Goal: Communication & Community: Answer question/provide support

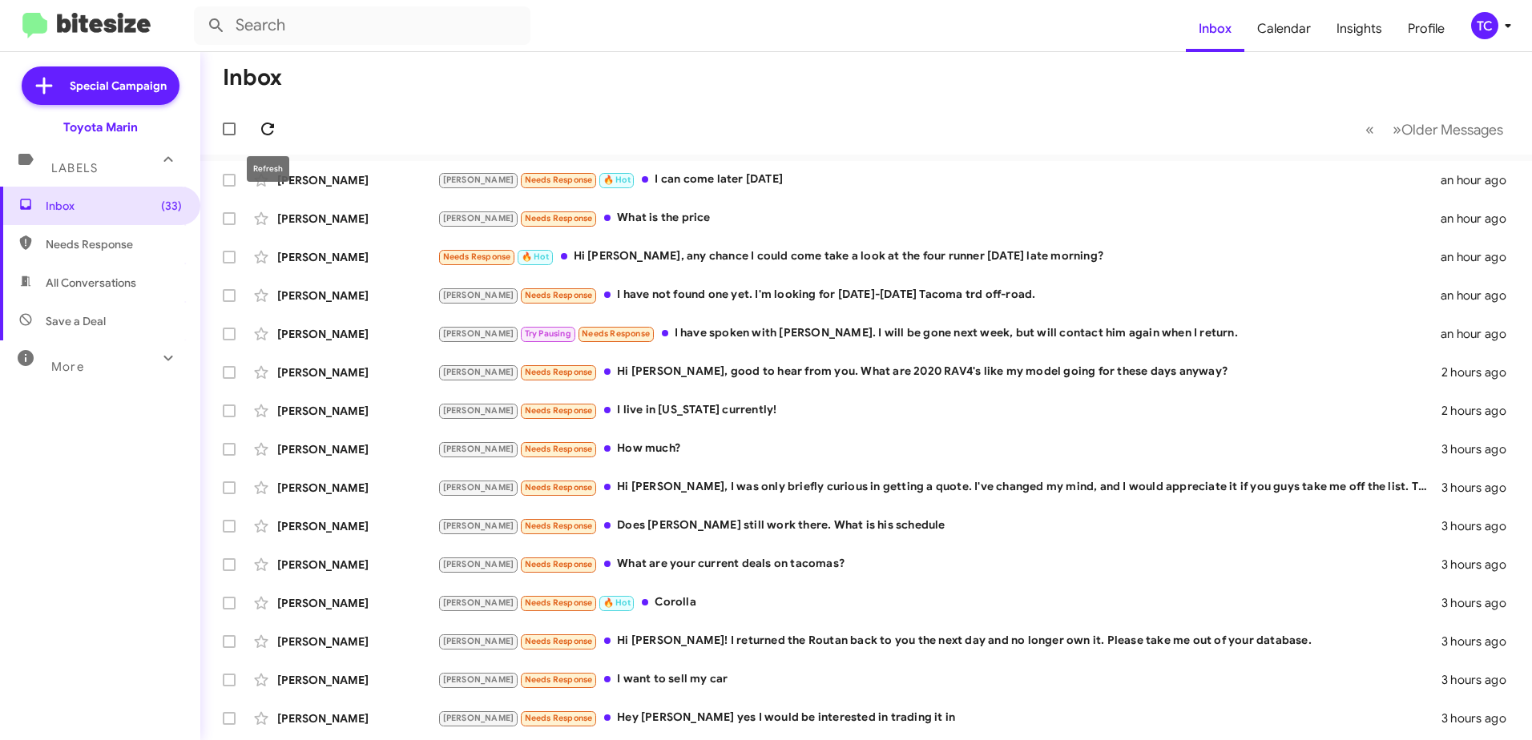
click at [264, 127] on icon at bounding box center [267, 128] width 19 height 19
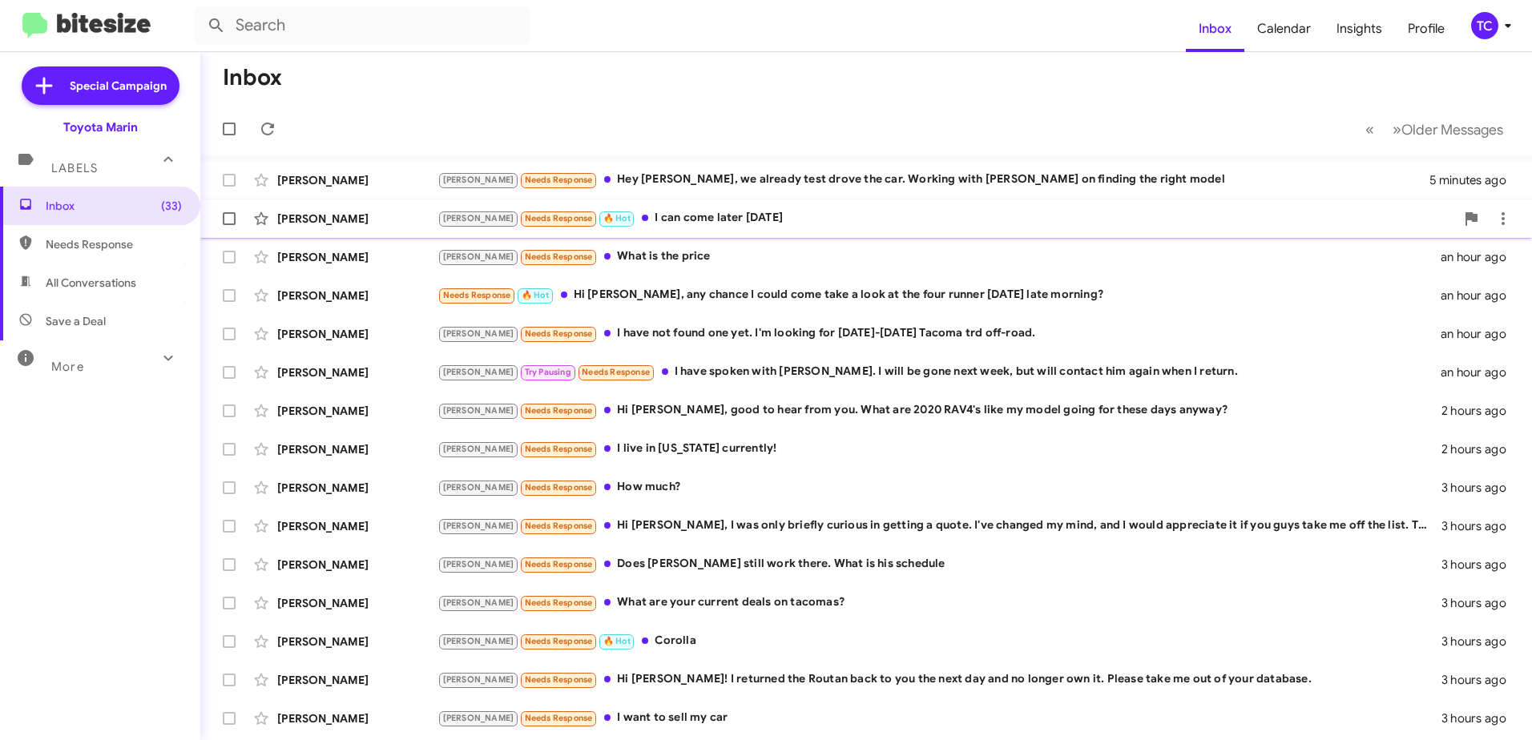
click at [670, 217] on div "[PERSON_NAME] Needs Response 🔥 Hot I can come later [DATE]" at bounding box center [947, 218] width 1018 height 18
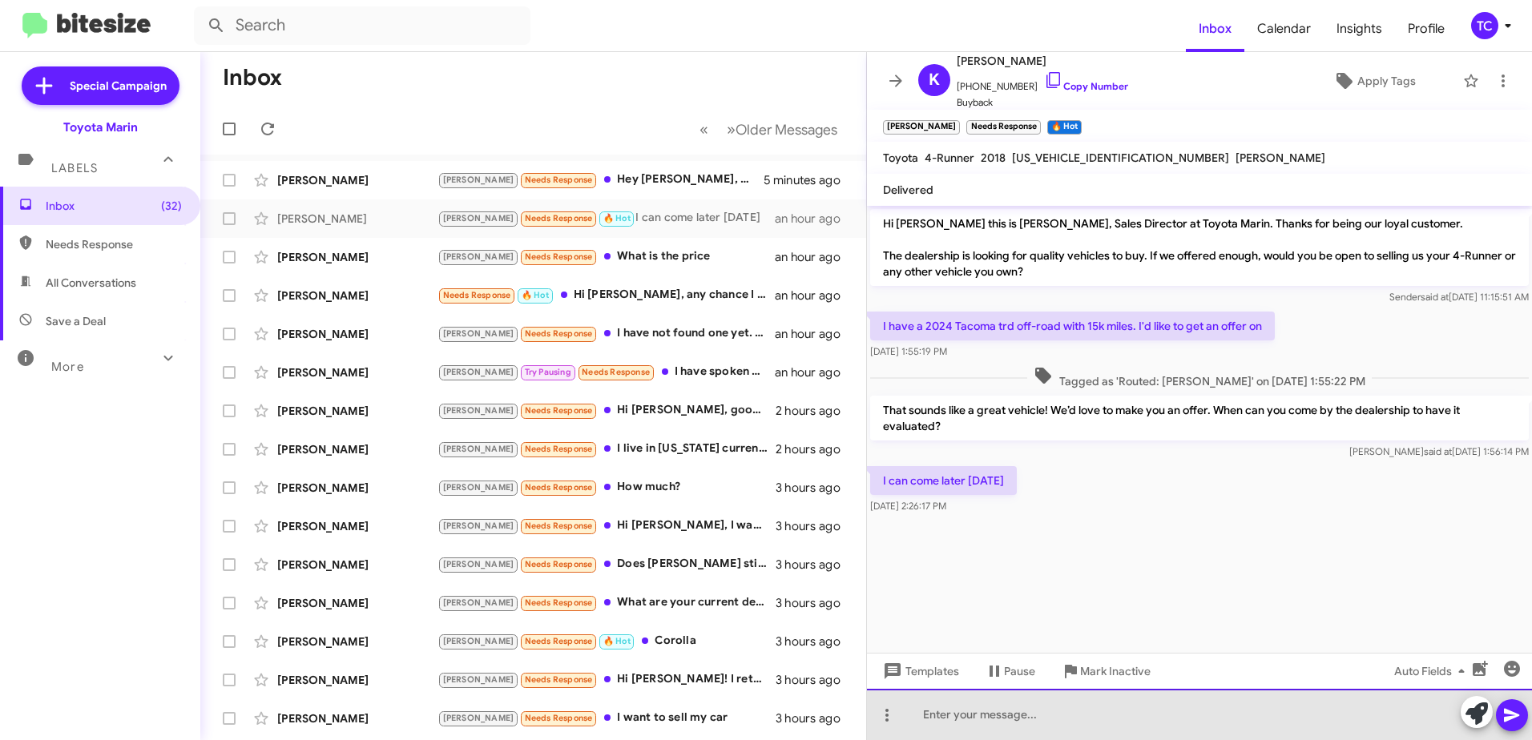
click at [1025, 710] on div at bounding box center [1199, 714] width 665 height 51
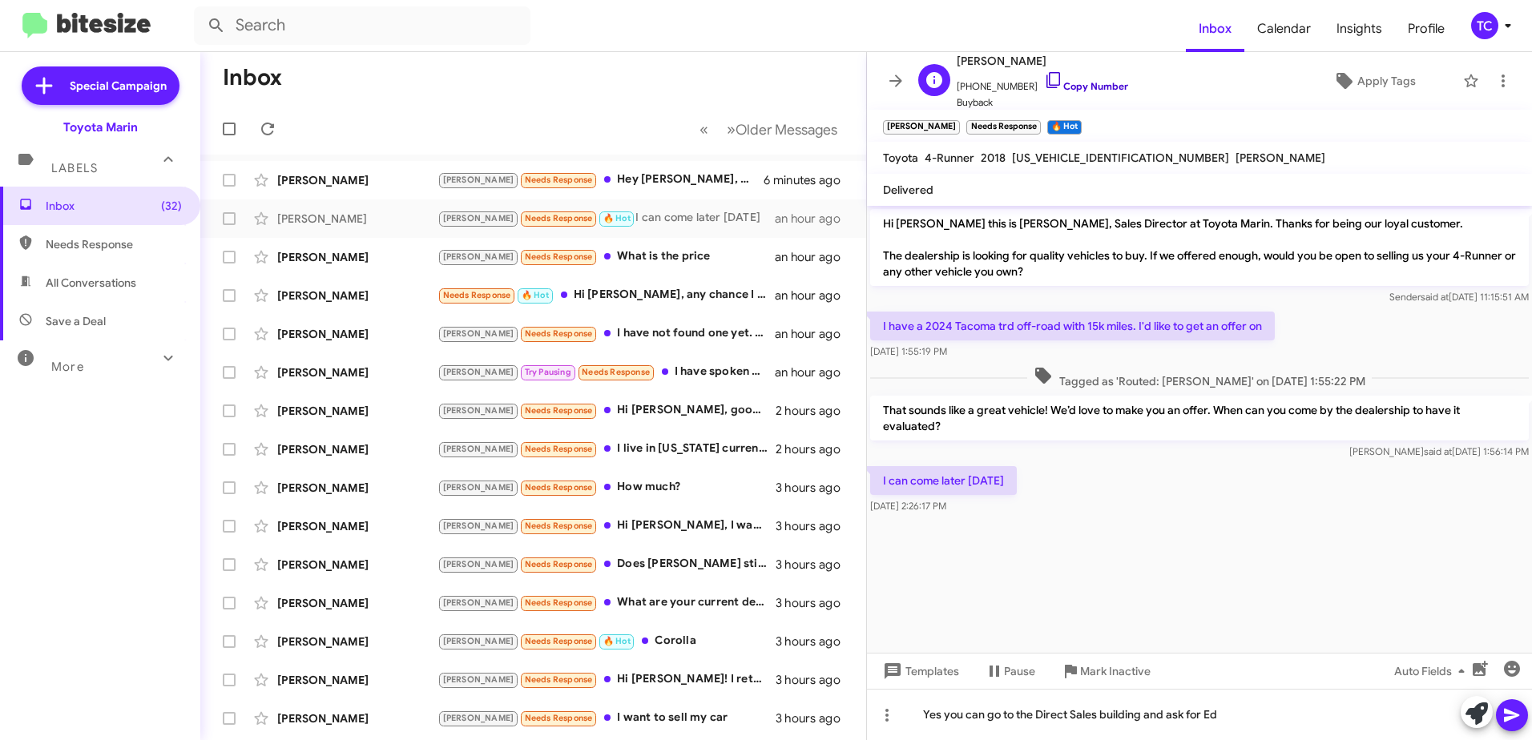
click at [1044, 83] on icon at bounding box center [1053, 80] width 19 height 19
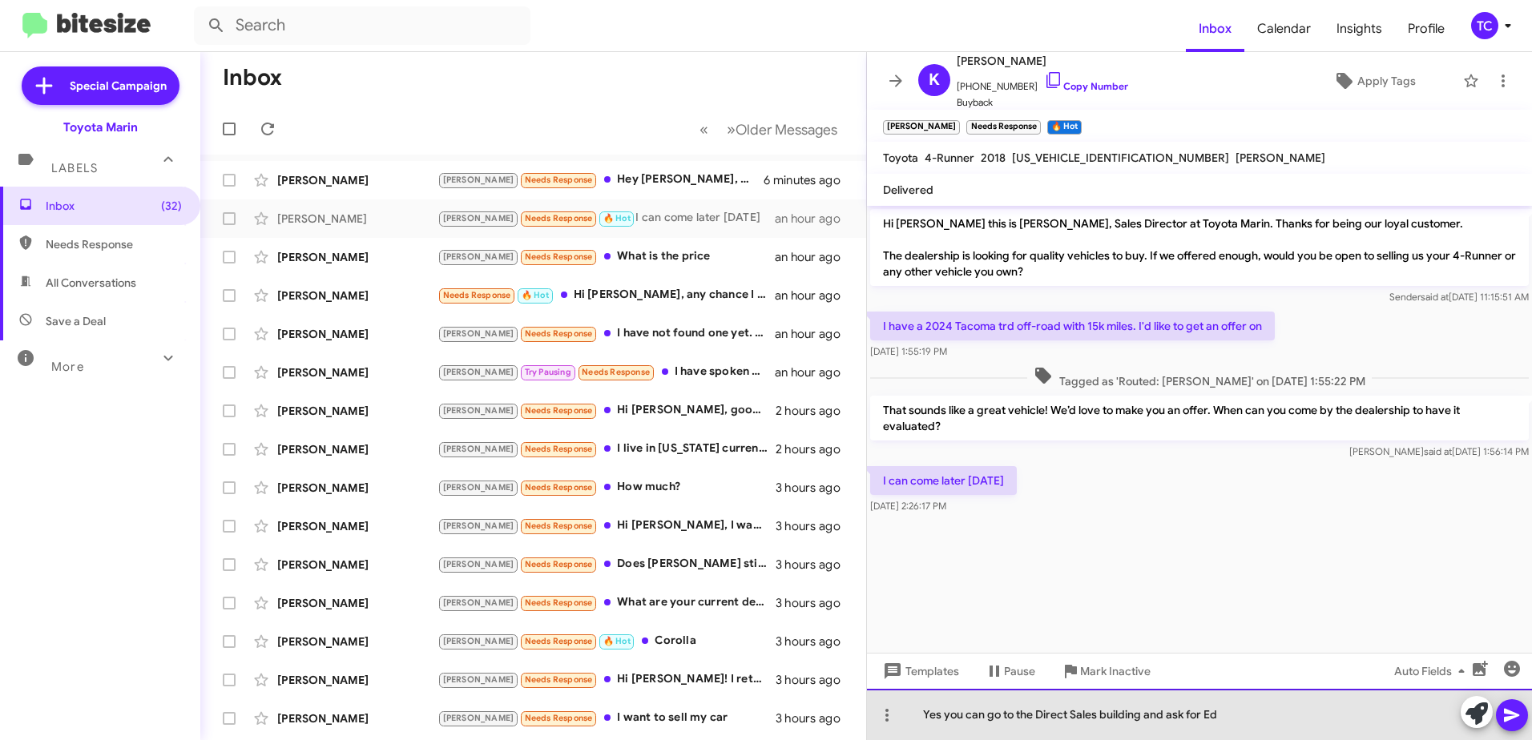
click at [1249, 721] on div "Yes you can go to the Direct Sales building and ask for Ed" at bounding box center [1199, 714] width 665 height 51
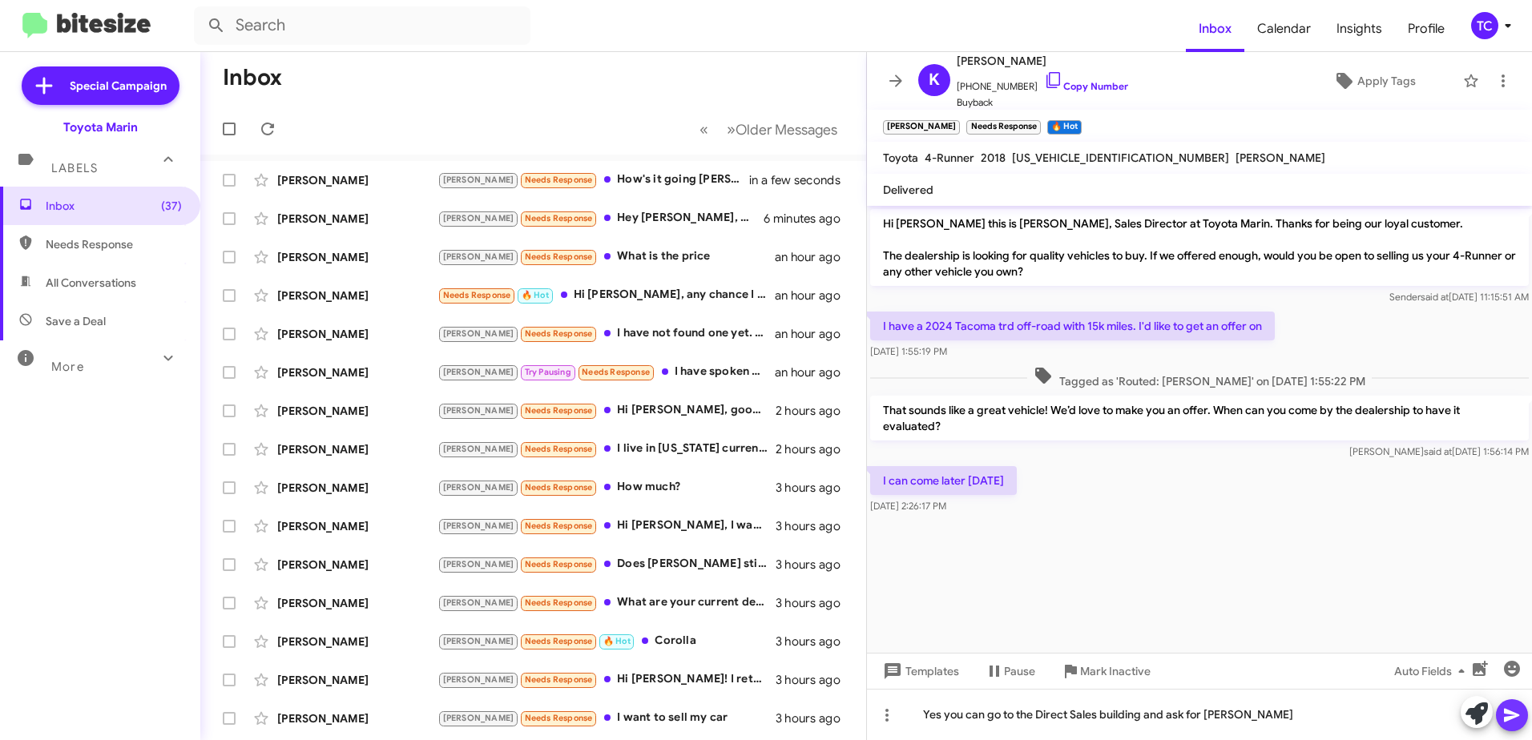
click at [1519, 719] on icon at bounding box center [1512, 715] width 19 height 19
